Goal: Book appointment/travel/reservation

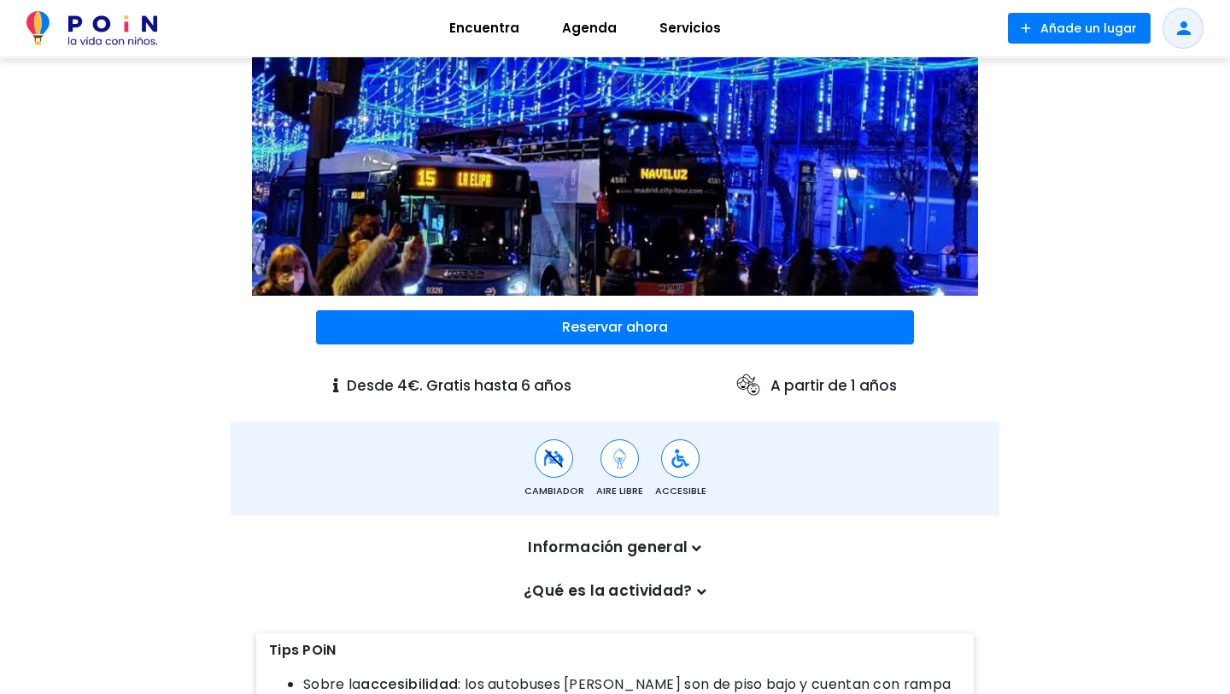
scroll to position [206, 0]
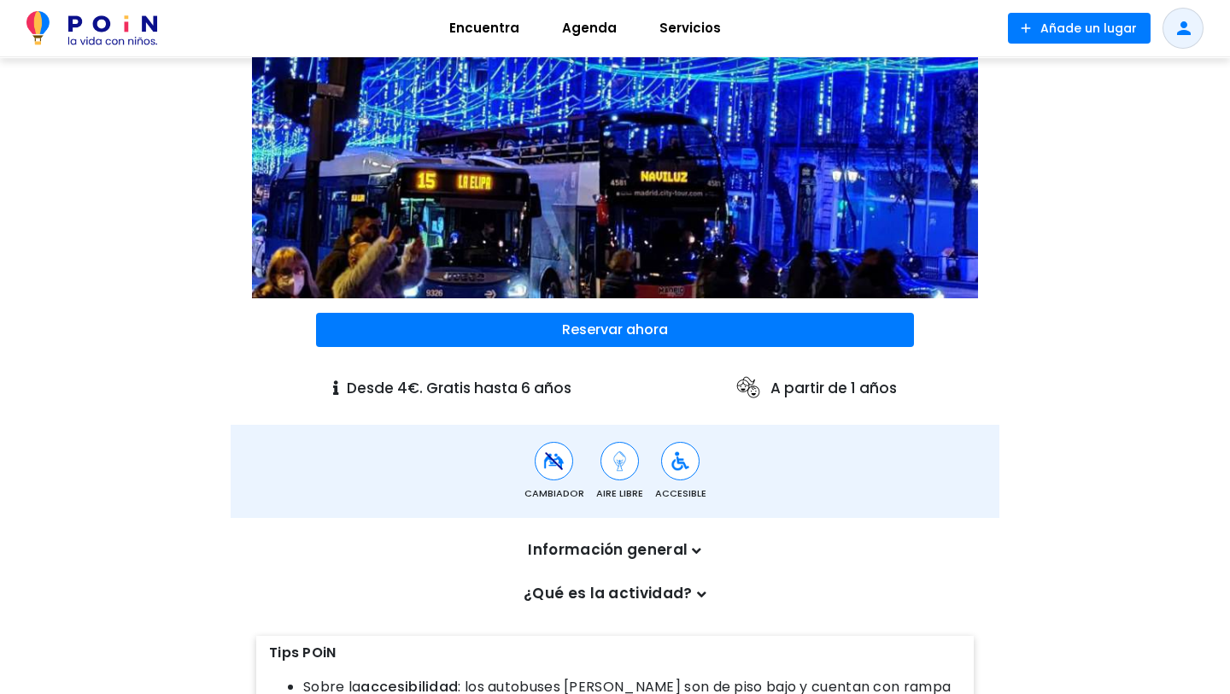
click at [695, 551] on icon at bounding box center [696, 550] width 9 height 15
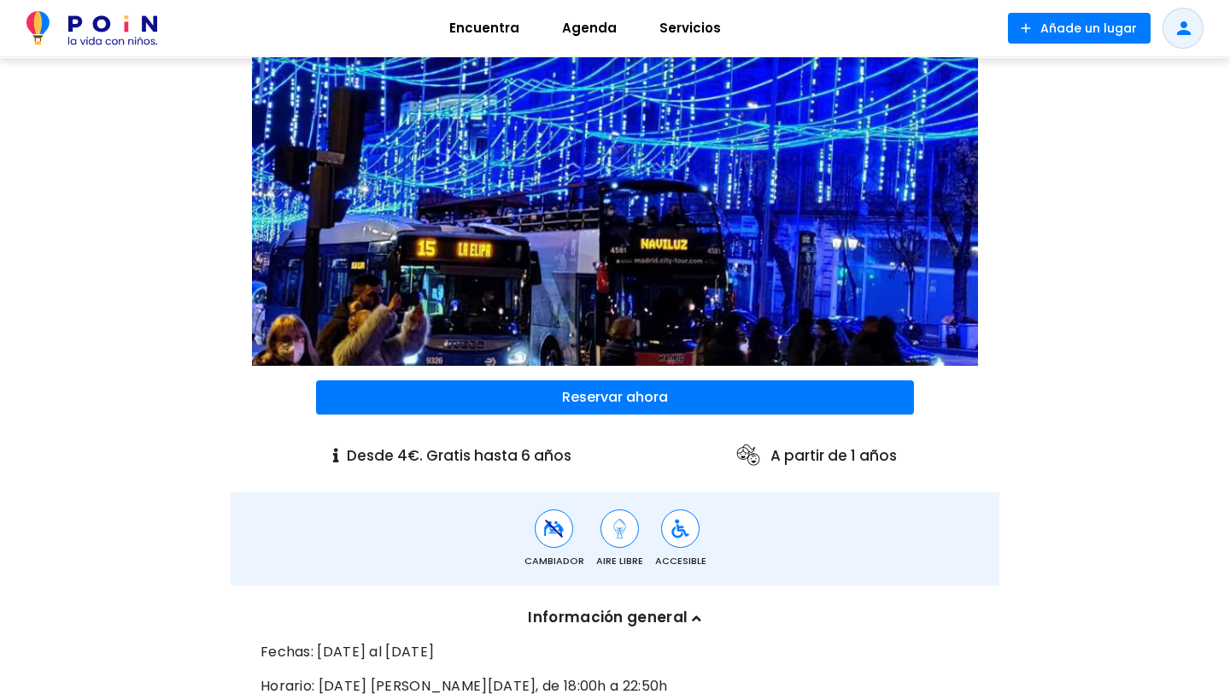
scroll to position [578, 0]
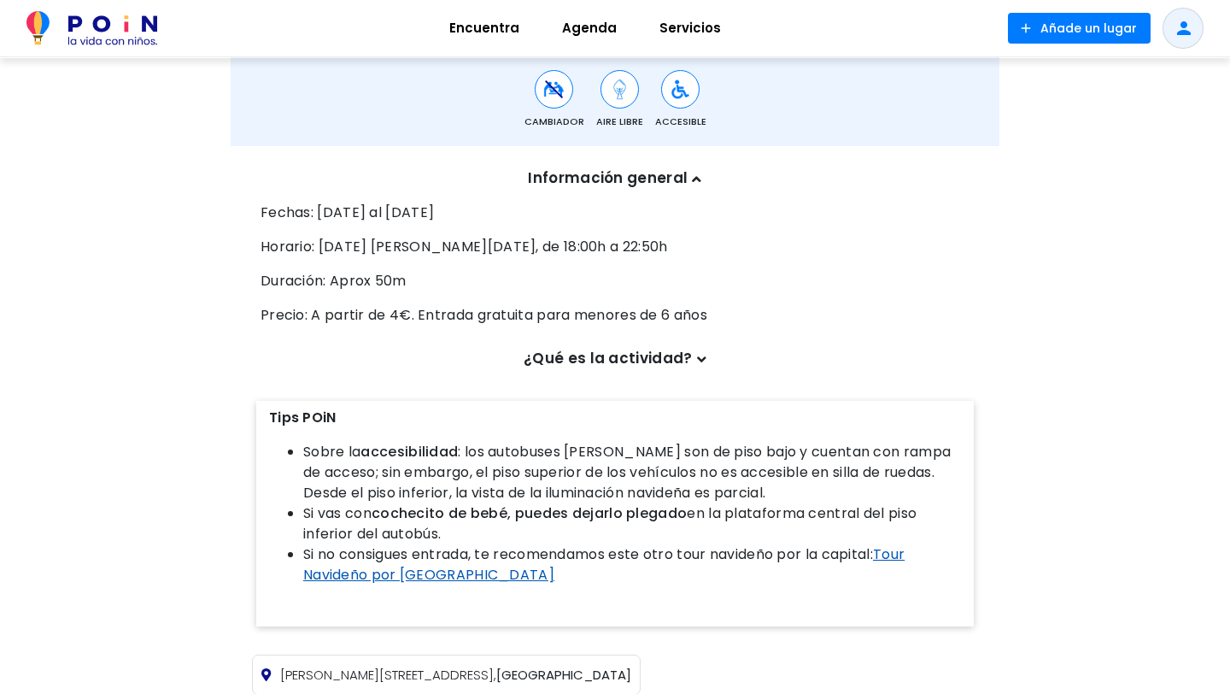
click at [395, 579] on link "Tour Navideño por [GEOGRAPHIC_DATA]" at bounding box center [604, 564] width 602 height 40
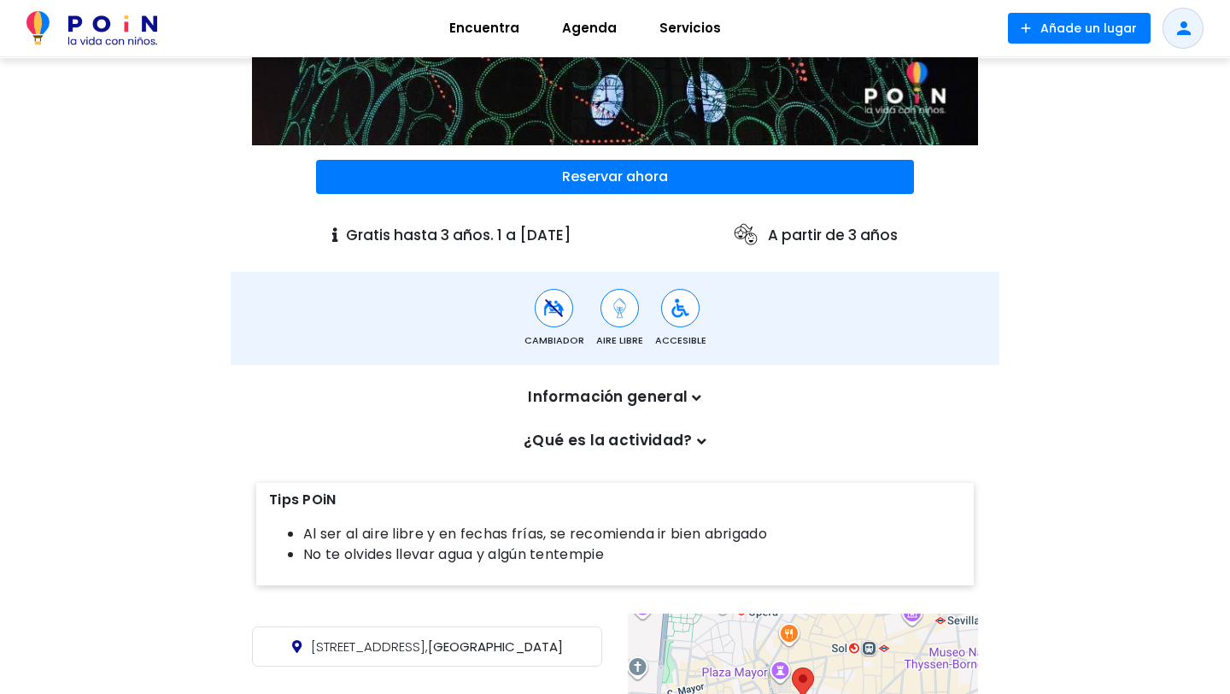
scroll to position [342, 0]
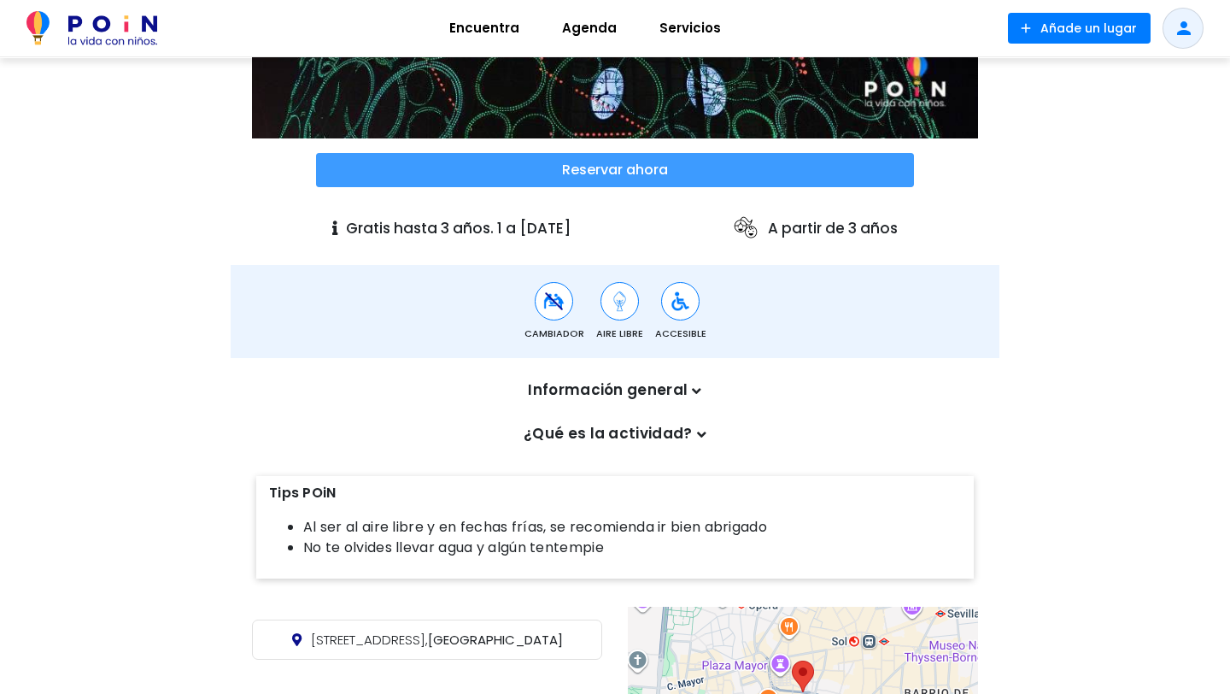
click at [560, 178] on span at bounding box center [615, 170] width 598 height 34
